Goal: Task Accomplishment & Management: Manage account settings

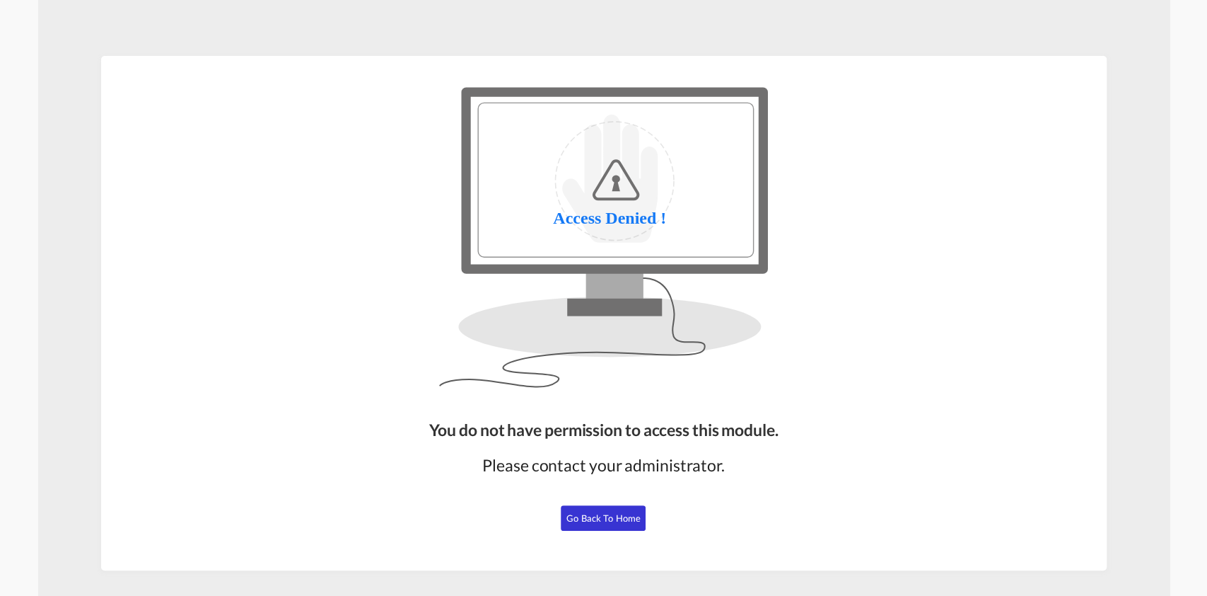
click at [583, 521] on span "Go Back to Home" at bounding box center [604, 517] width 74 height 11
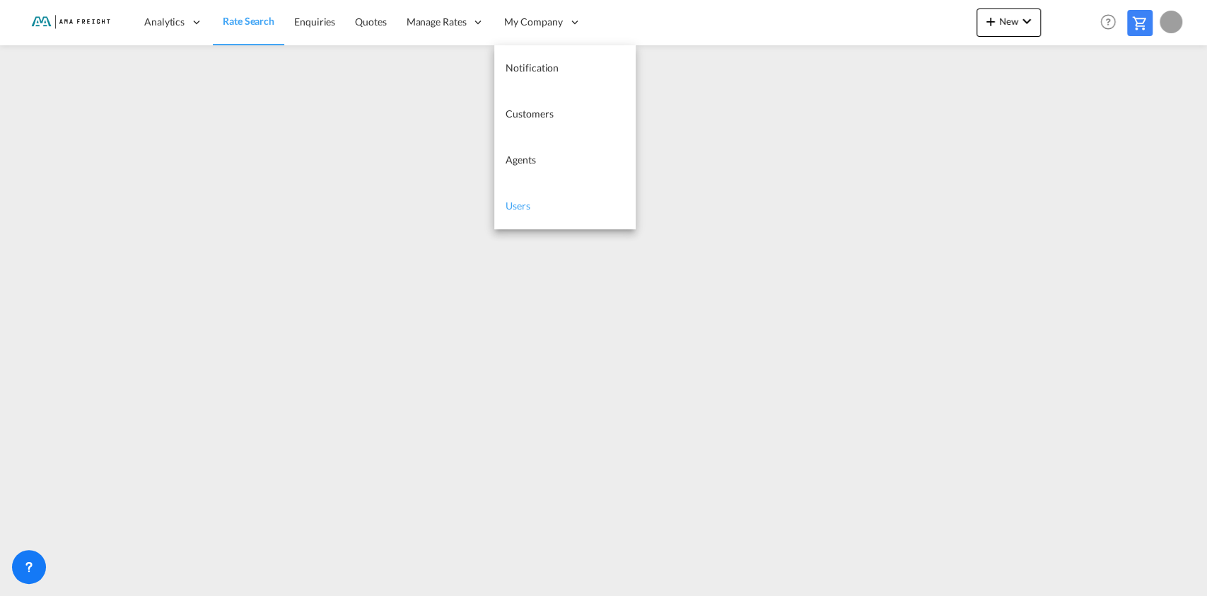
click at [518, 205] on span "Users" at bounding box center [518, 205] width 25 height 12
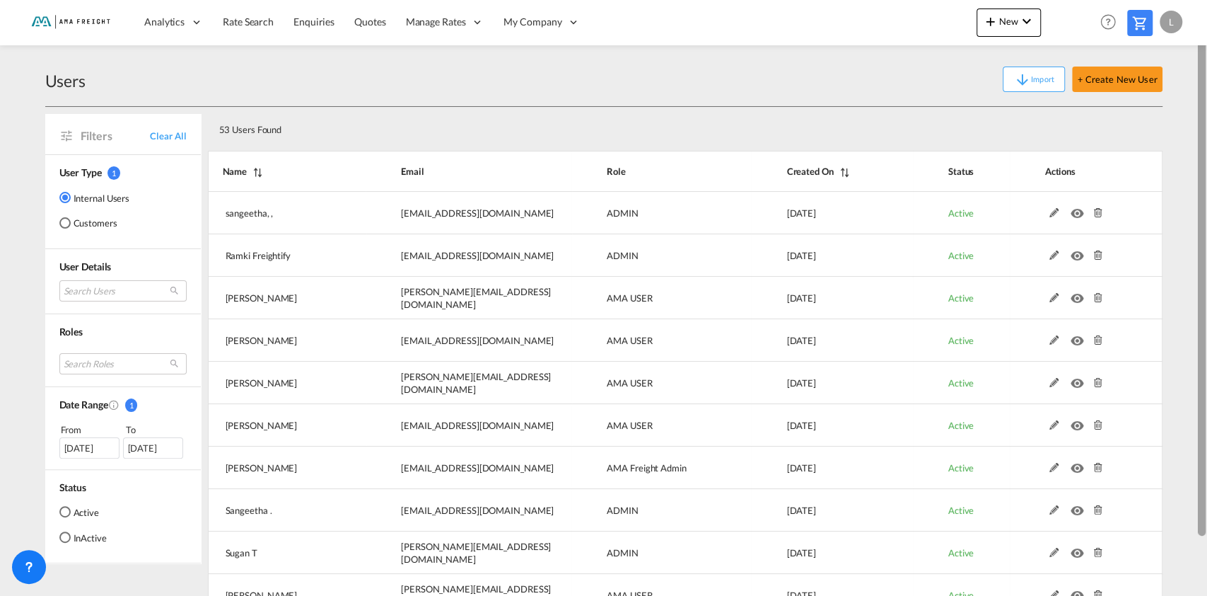
scroll to position [69, 0]
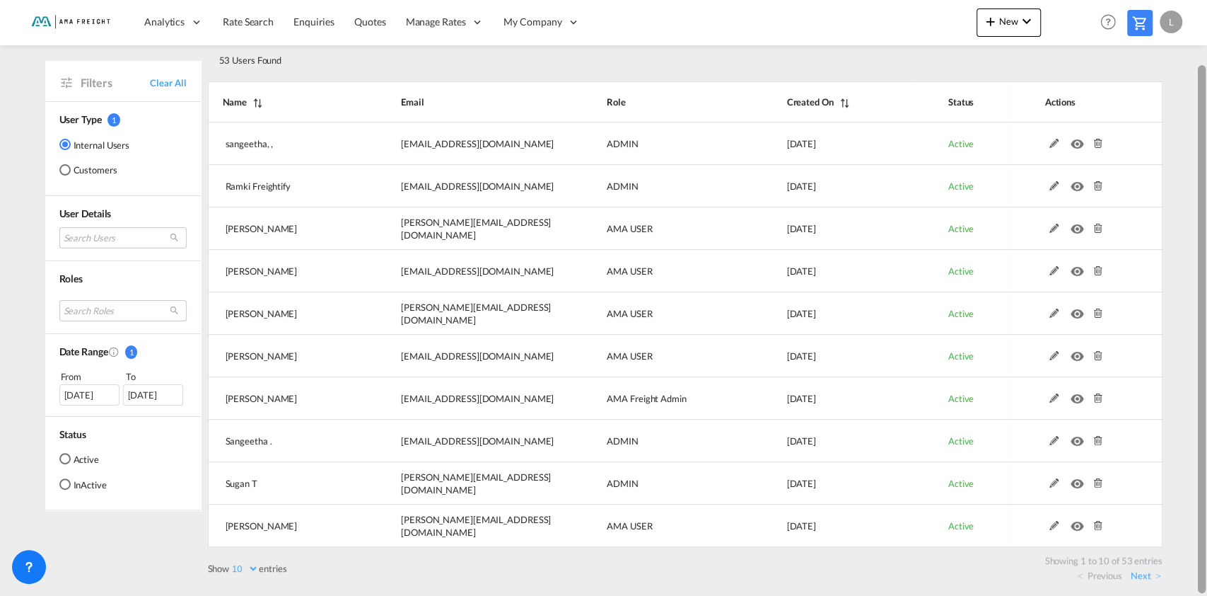
drag, startPoint x: 1205, startPoint y: 214, endPoint x: 1206, endPoint y: 372, distance: 157.7
click at [1206, 372] on div at bounding box center [1206, 299] width 3 height 590
click at [1142, 580] on link "Next" at bounding box center [1146, 575] width 30 height 13
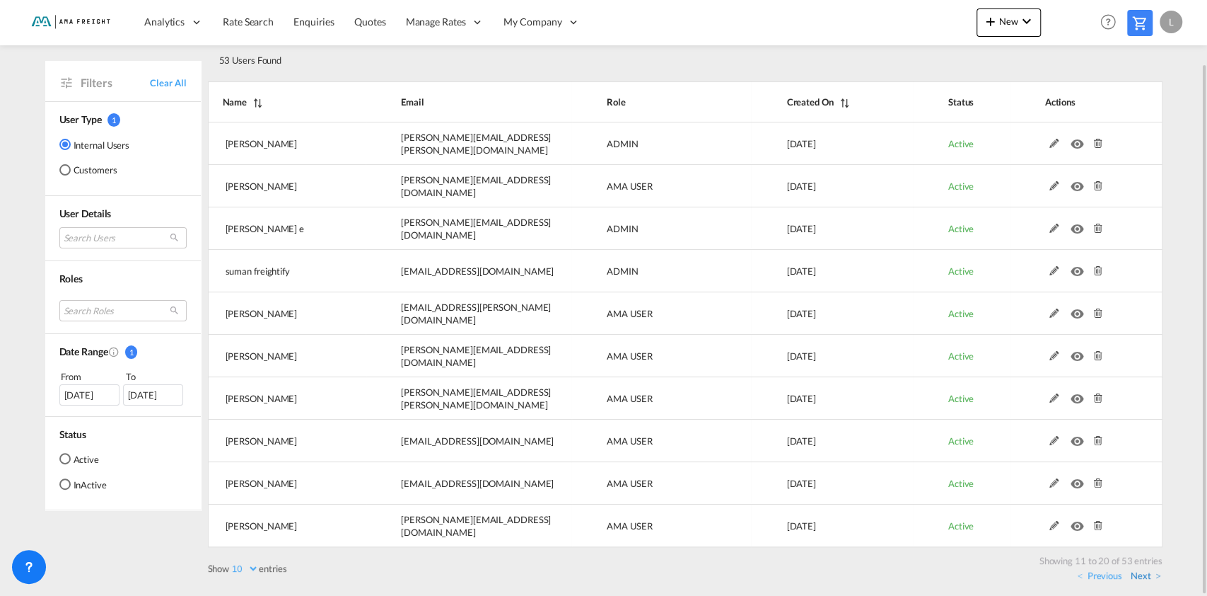
click at [1142, 574] on link "Next" at bounding box center [1146, 575] width 30 height 13
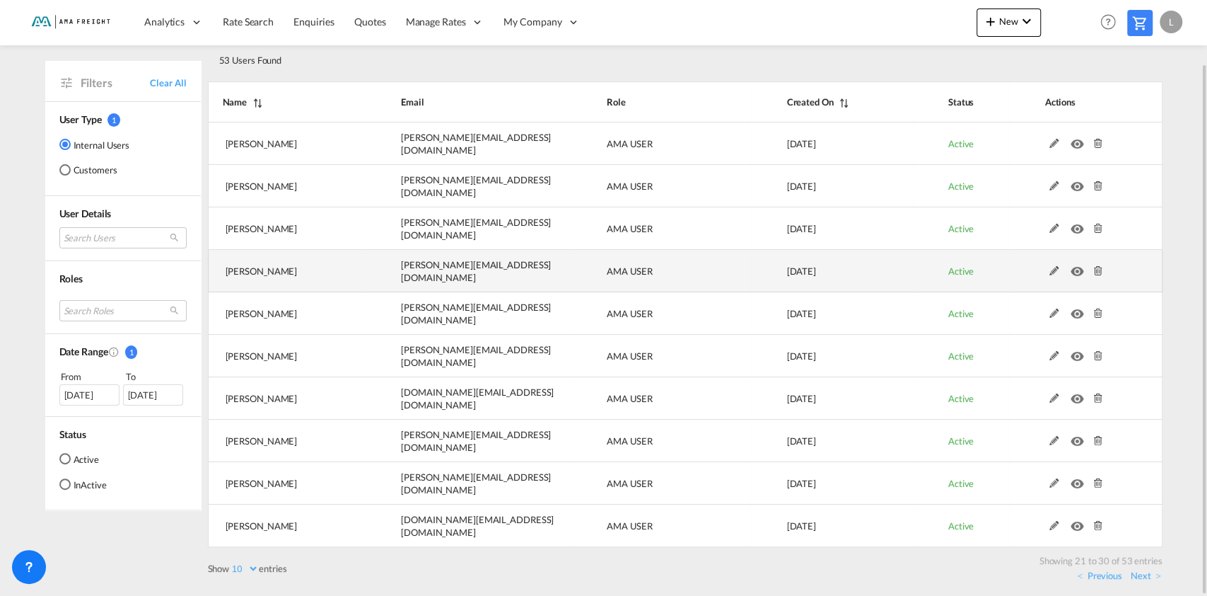
click at [1051, 266] on md-icon at bounding box center [1054, 271] width 18 height 10
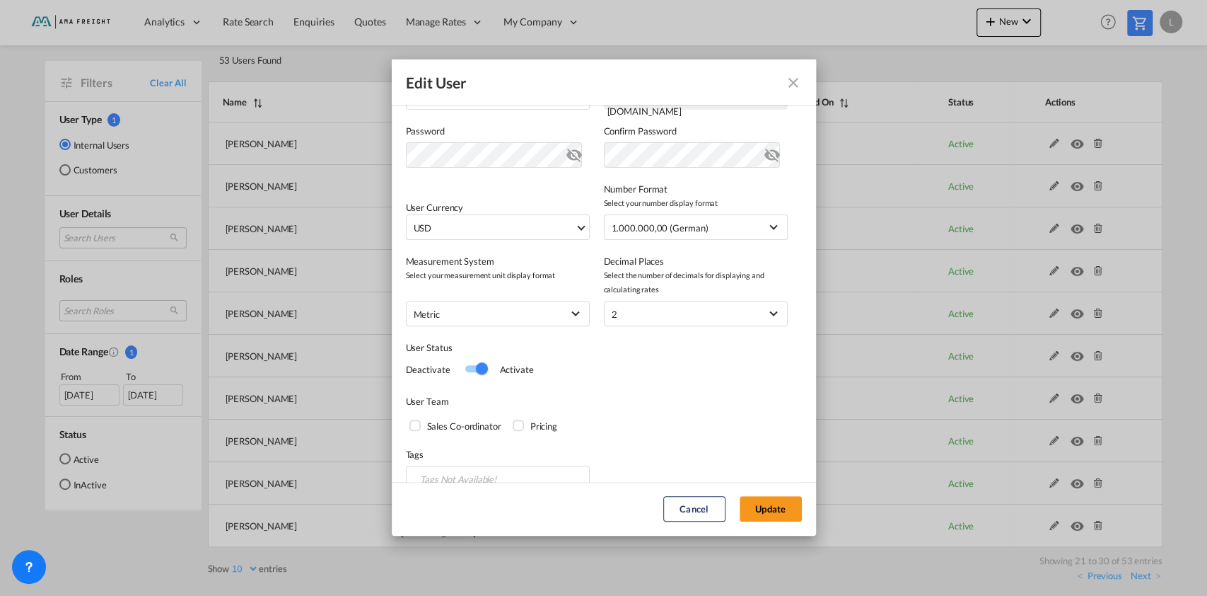
scroll to position [284, 0]
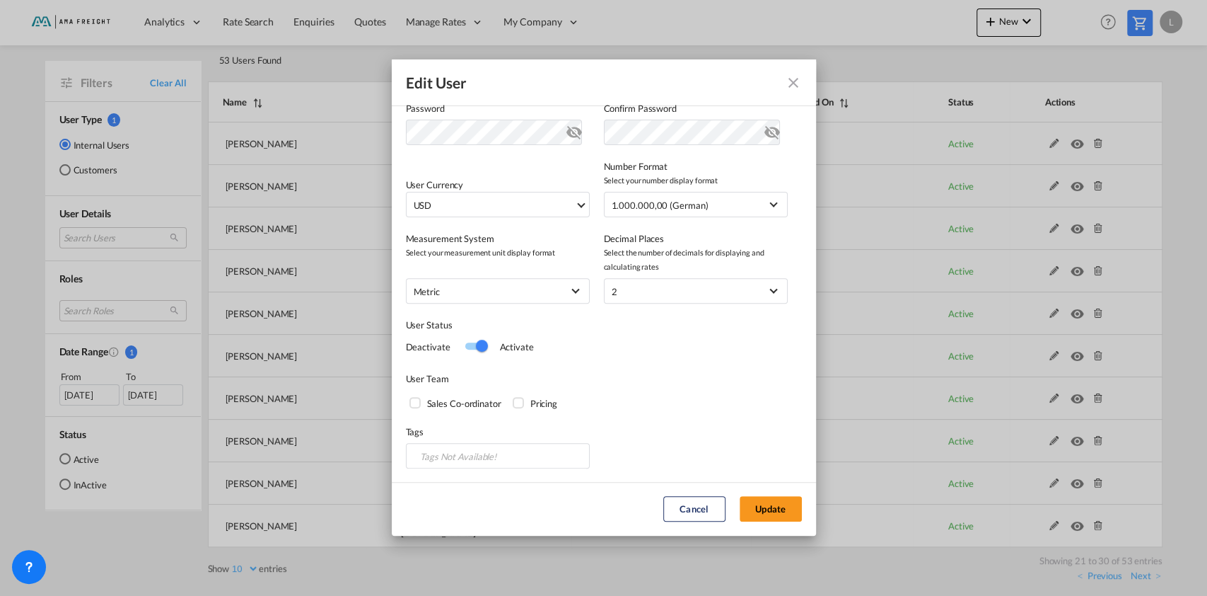
click at [478, 353] on div "Switch 1" at bounding box center [475, 346] width 21 height 17
click at [755, 503] on button "Update" at bounding box center [771, 508] width 62 height 25
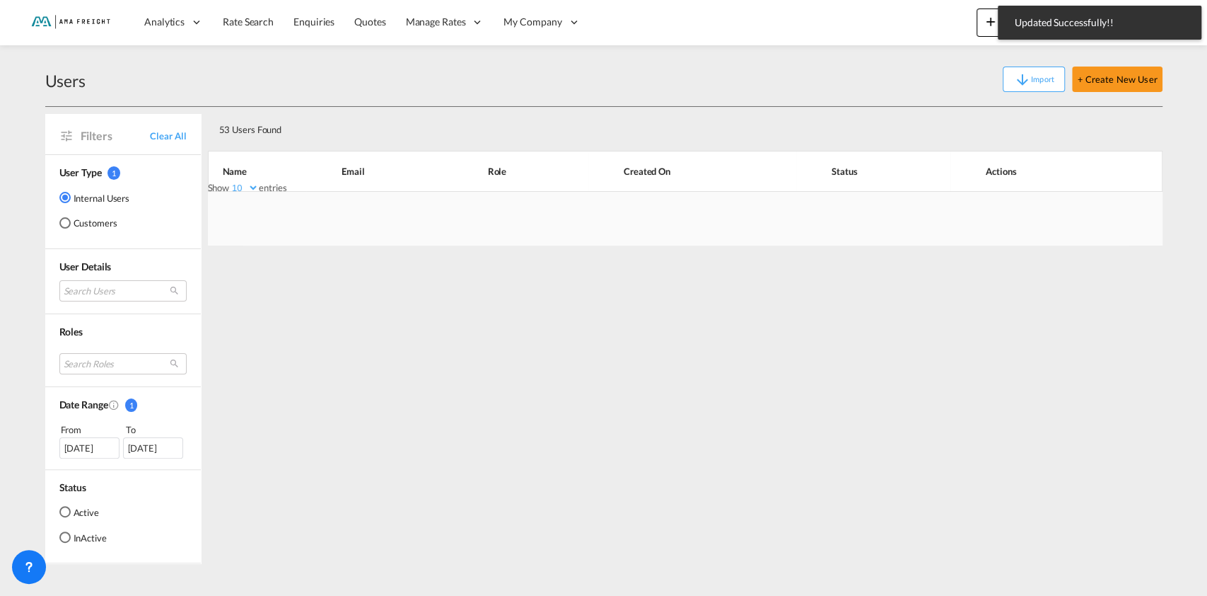
scroll to position [0, 0]
